Goal: Information Seeking & Learning: Learn about a topic

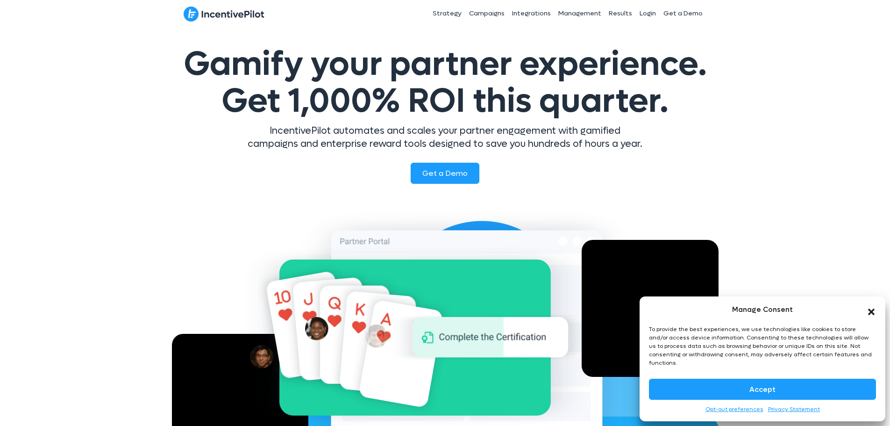
click at [868, 316] on icon "Close dialog" at bounding box center [871, 311] width 9 height 9
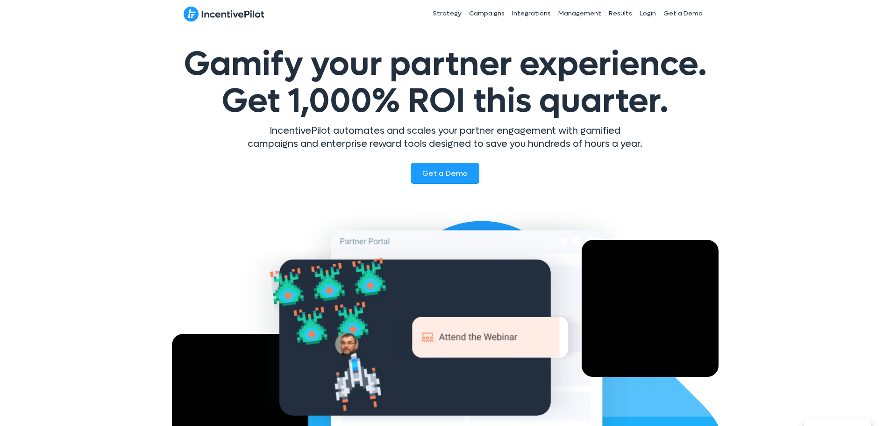
click at [416, 101] on span "Get 1,000% ROI this quarter." at bounding box center [444, 101] width 447 height 44
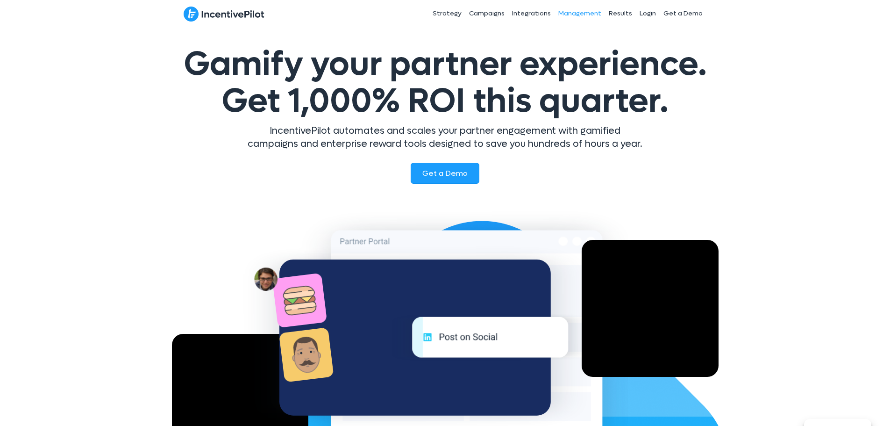
click at [574, 15] on link "Management" at bounding box center [580, 13] width 50 height 23
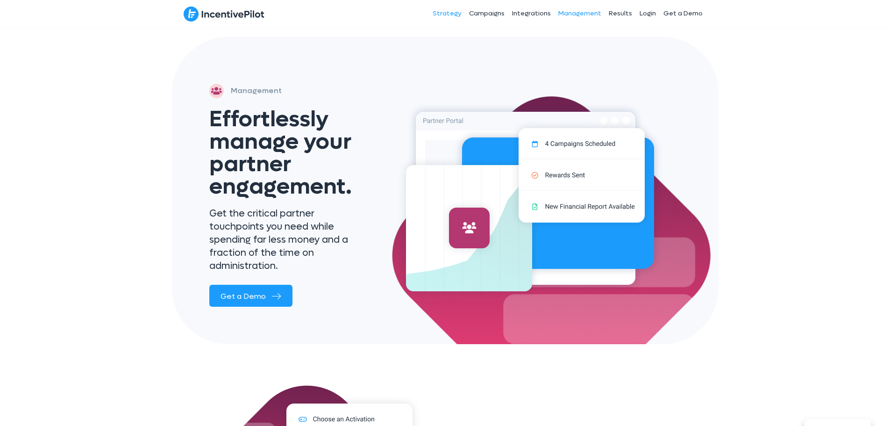
click at [455, 17] on link "Strategy" at bounding box center [447, 13] width 36 height 23
